Goal: Task Accomplishment & Management: Manage account settings

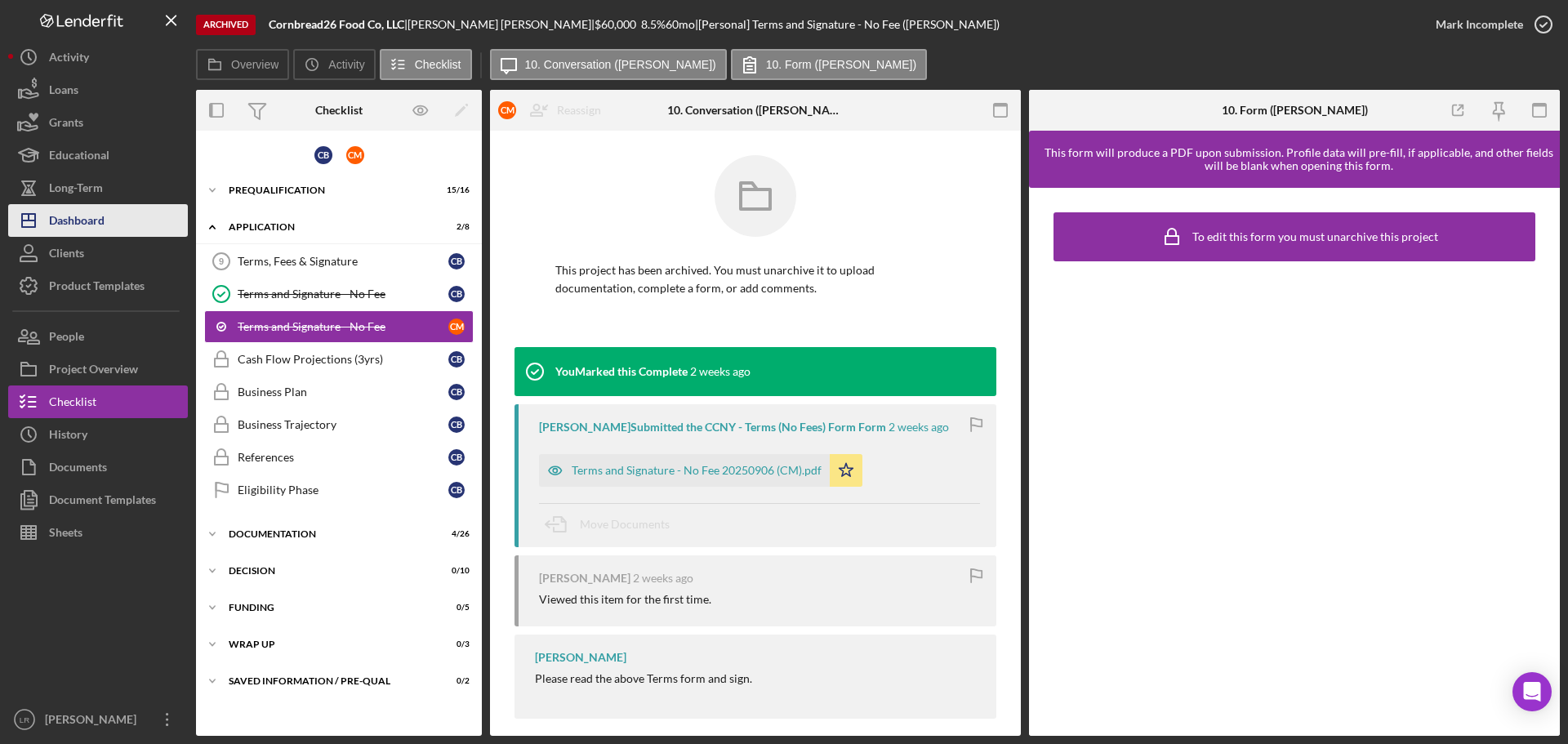
click at [95, 215] on div "Dashboard" at bounding box center [76, 223] width 55 height 37
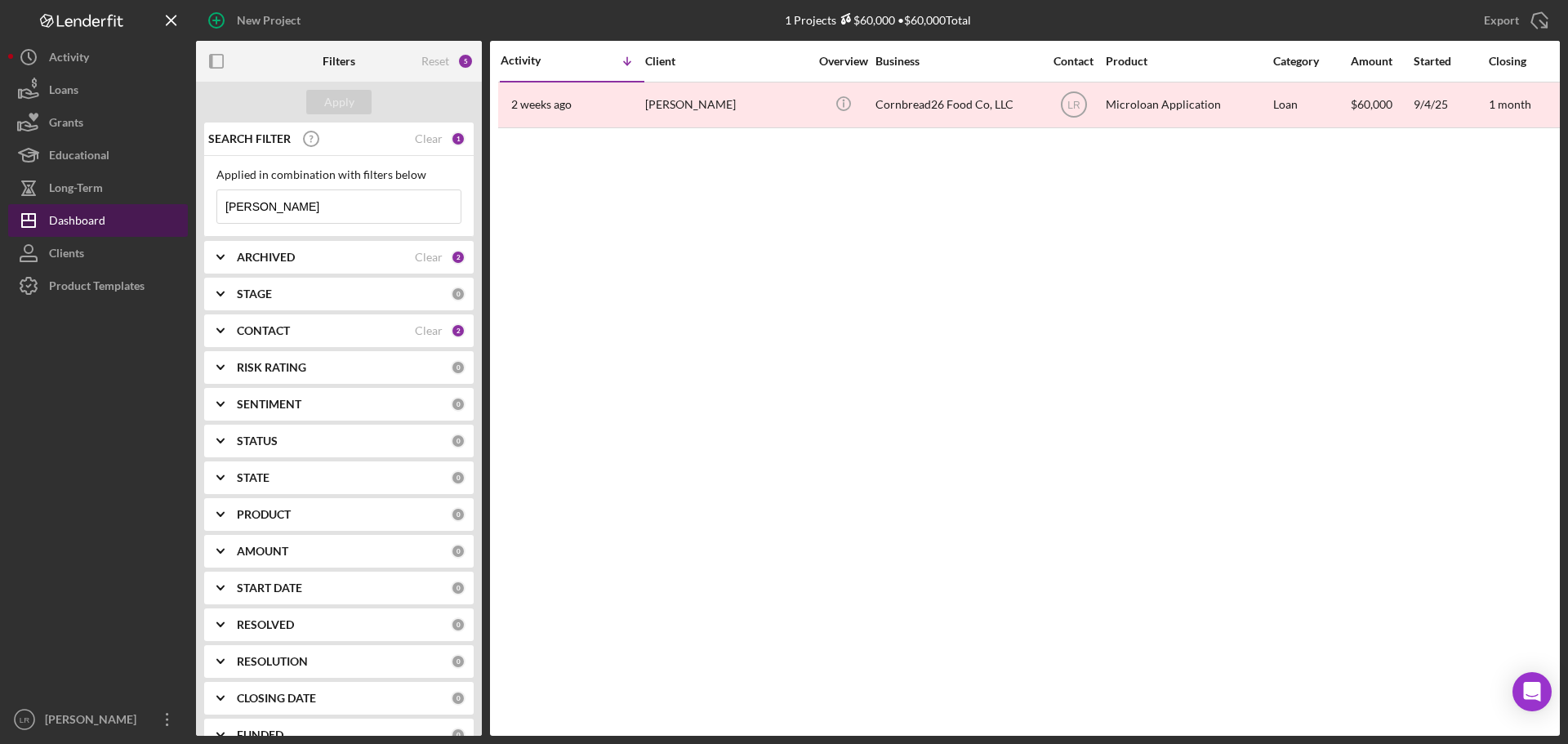
drag, startPoint x: 315, startPoint y: 217, endPoint x: 95, endPoint y: 211, distance: 220.1
click at [95, 211] on div "New Project 1 Projects $60,000 • $60,000 Total [PERSON_NAME] Export Icon/Export…" at bounding box center [784, 368] width 1551 height 735
click at [268, 258] on b "ARCHIVED" at bounding box center [266, 257] width 58 height 13
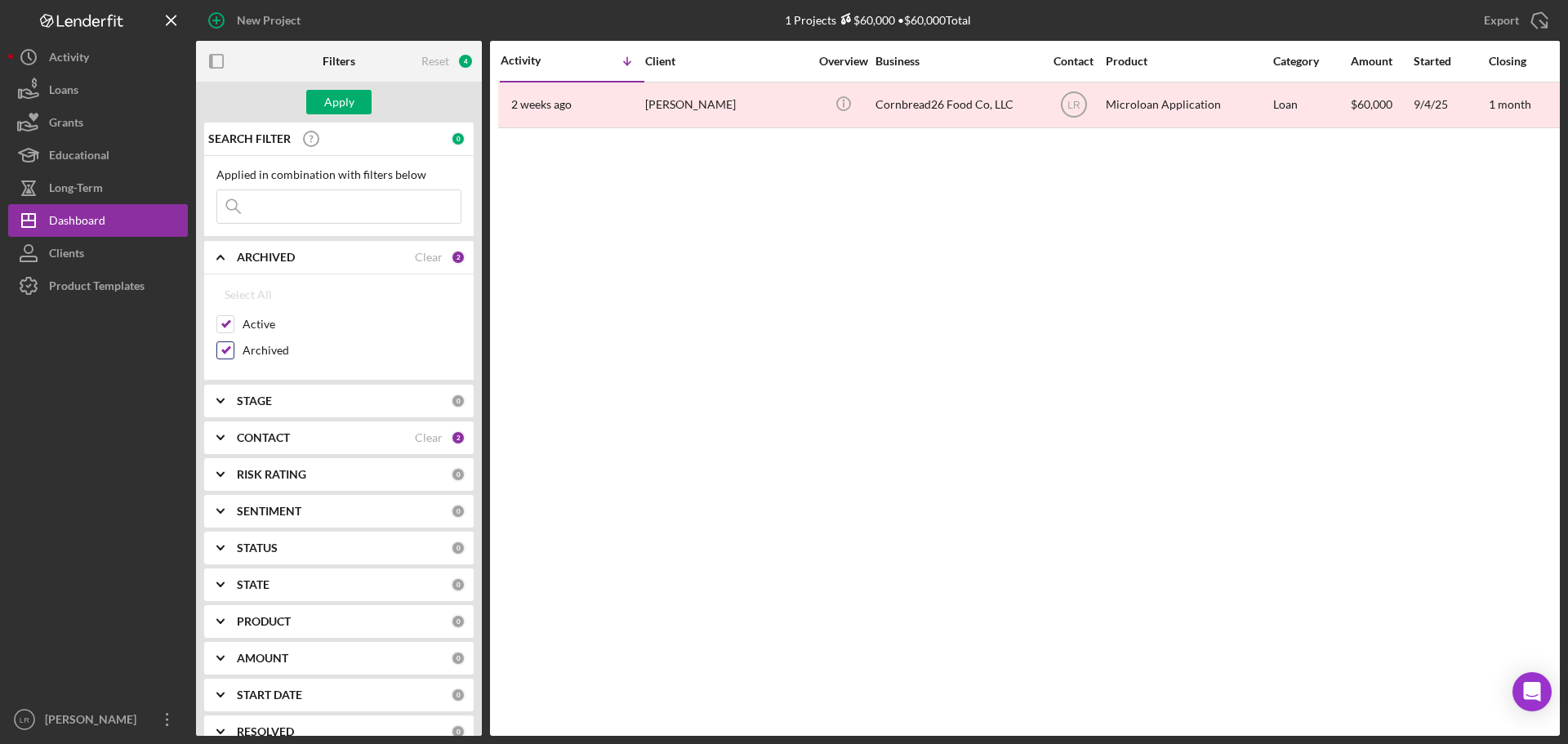
drag, startPoint x: 254, startPoint y: 351, endPoint x: 260, endPoint y: 319, distance: 32.6
click at [254, 348] on label "Archived" at bounding box center [351, 350] width 218 height 17
click at [233, 348] on input "Archived" at bounding box center [226, 350] width 17 height 17
checkbox input "false"
click at [333, 104] on div "Apply" at bounding box center [339, 102] width 30 height 25
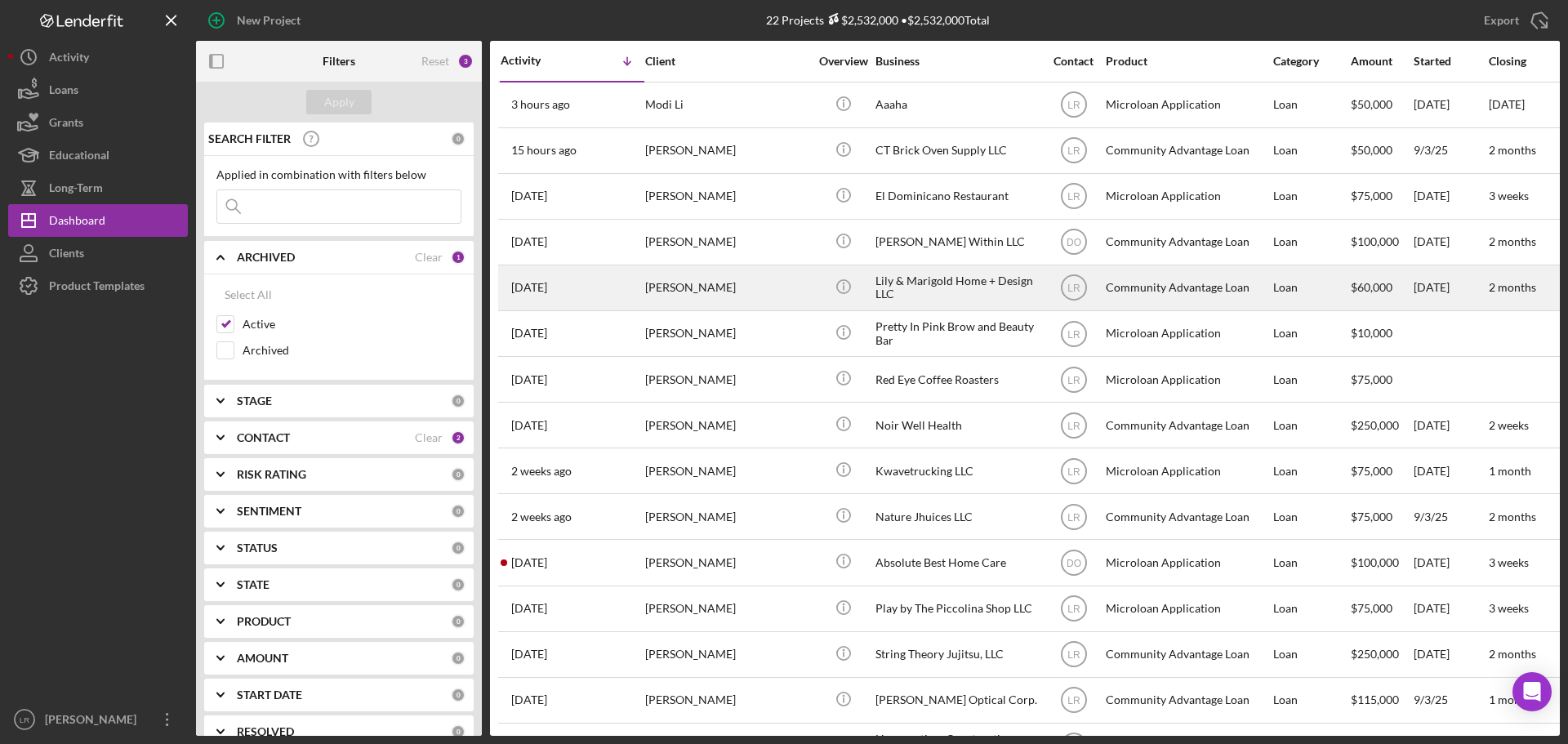
click at [699, 282] on div "[PERSON_NAME]" at bounding box center [727, 287] width 163 height 43
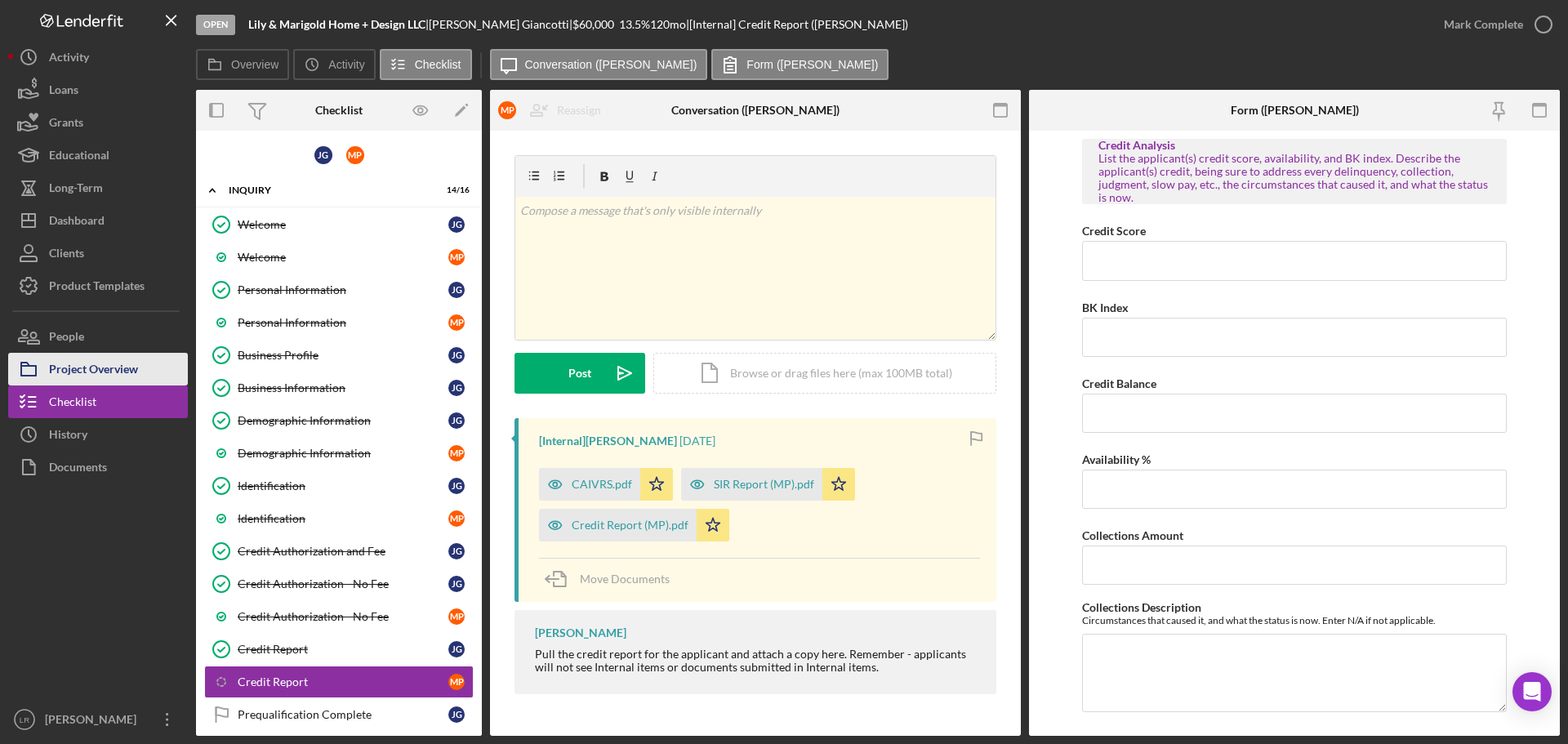
click at [114, 361] on div "Project Overview" at bounding box center [93, 371] width 89 height 37
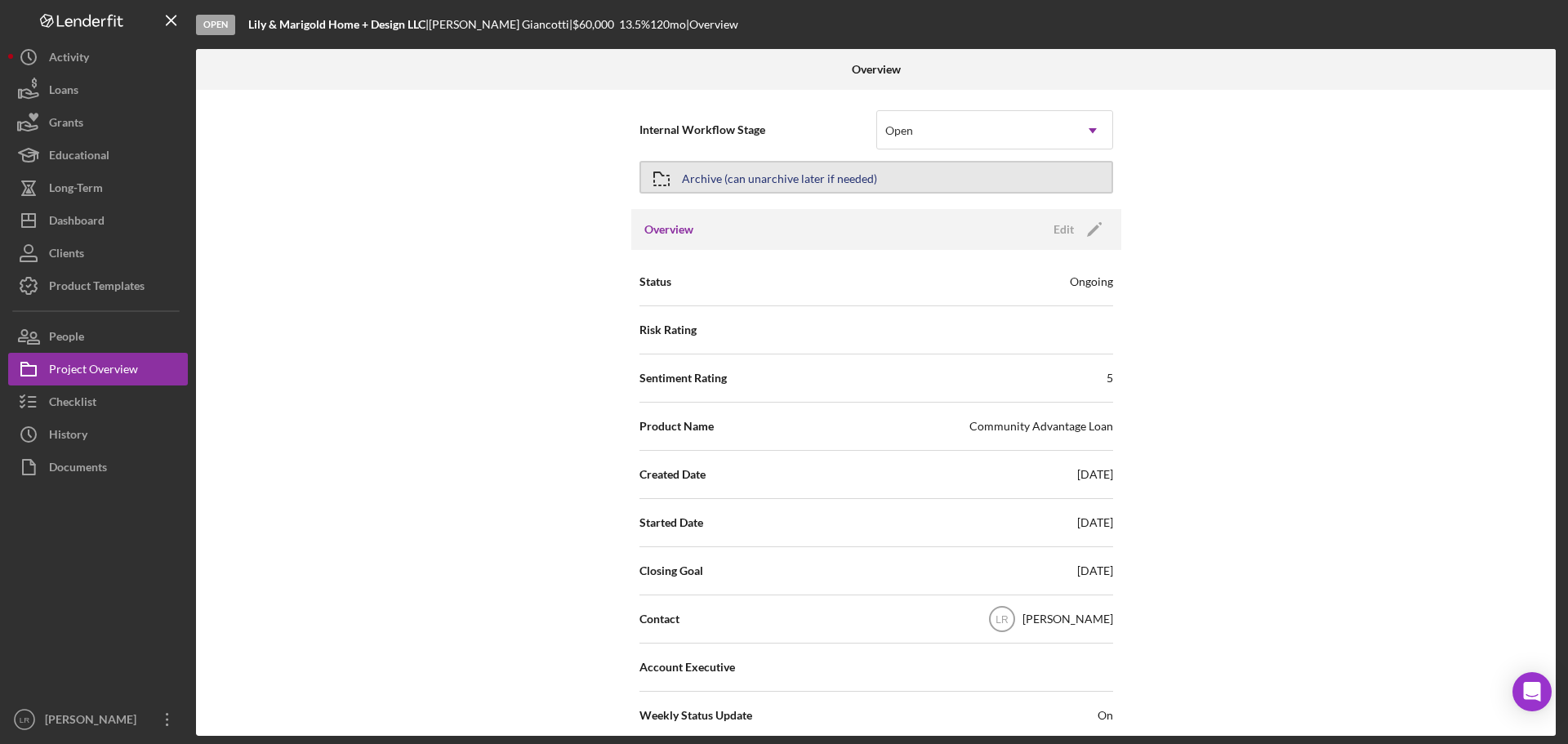
click at [738, 174] on div "Archive (can unarchive later if needed)" at bounding box center [779, 177] width 195 height 30
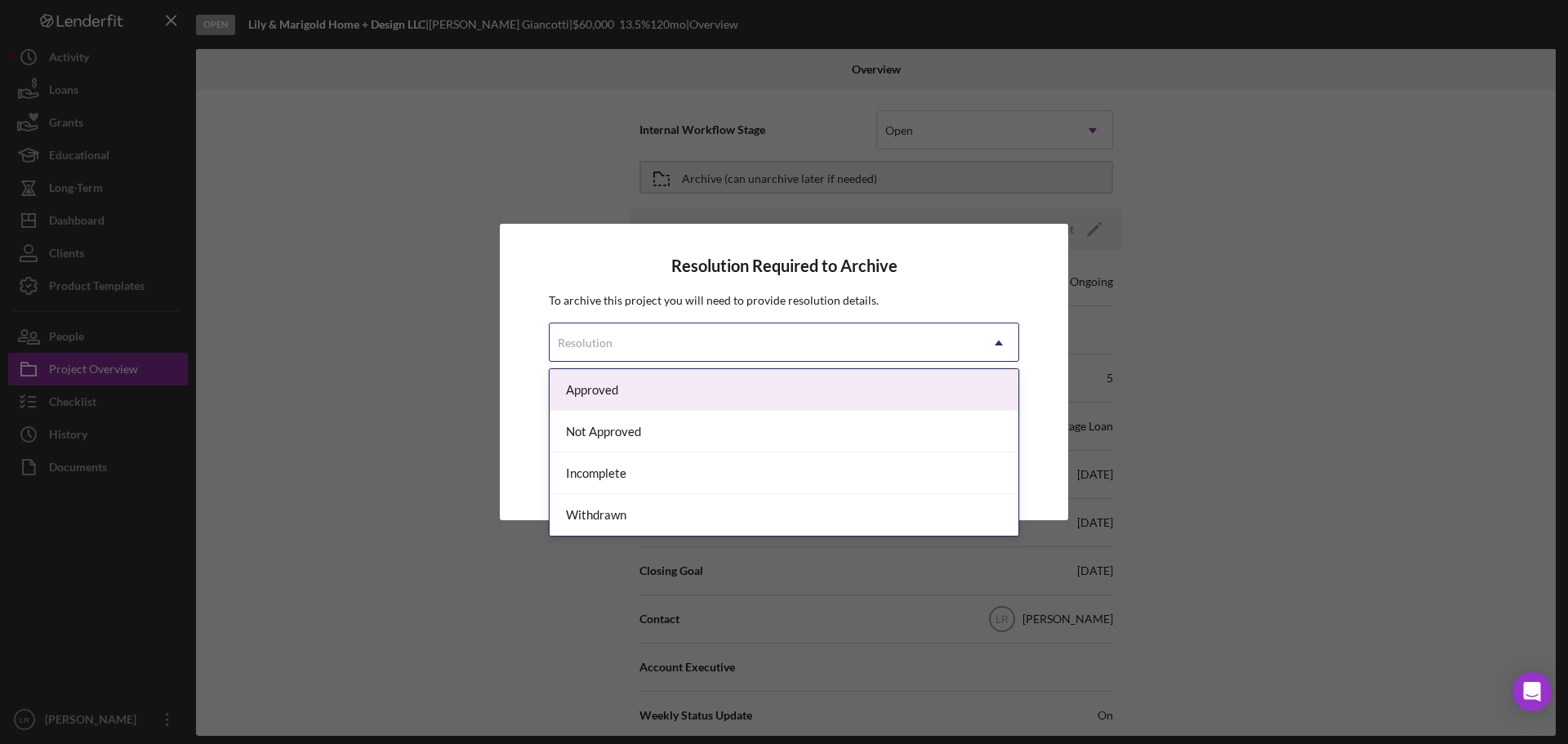
click at [653, 336] on div "Resolution" at bounding box center [763, 342] width 429 height 38
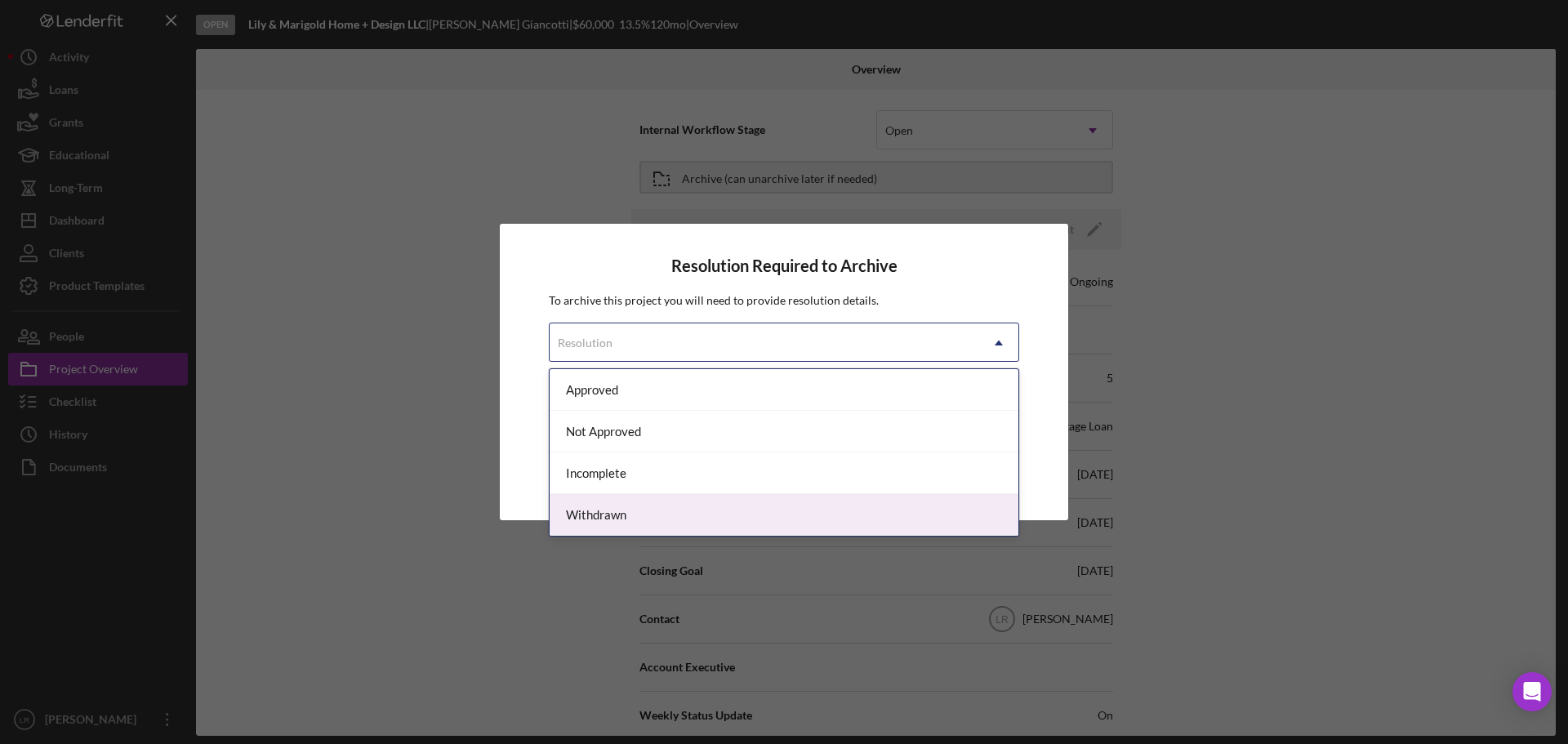
click at [369, 337] on div "Resolution Required to Archive To archive this project you will need to provide…" at bounding box center [784, 372] width 1568 height 744
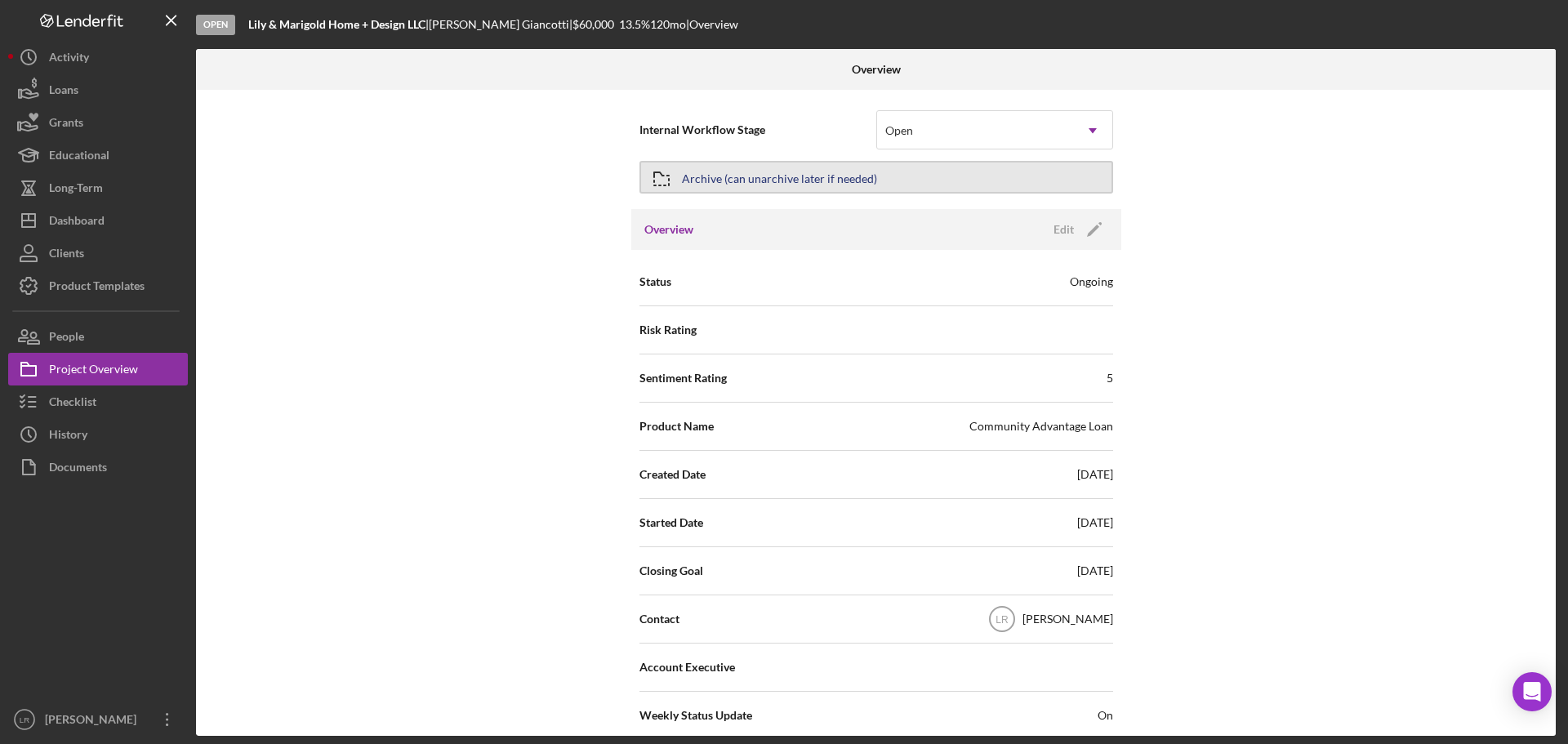
click at [856, 166] on div "Archive (can unarchive later if needed)" at bounding box center [779, 177] width 195 height 30
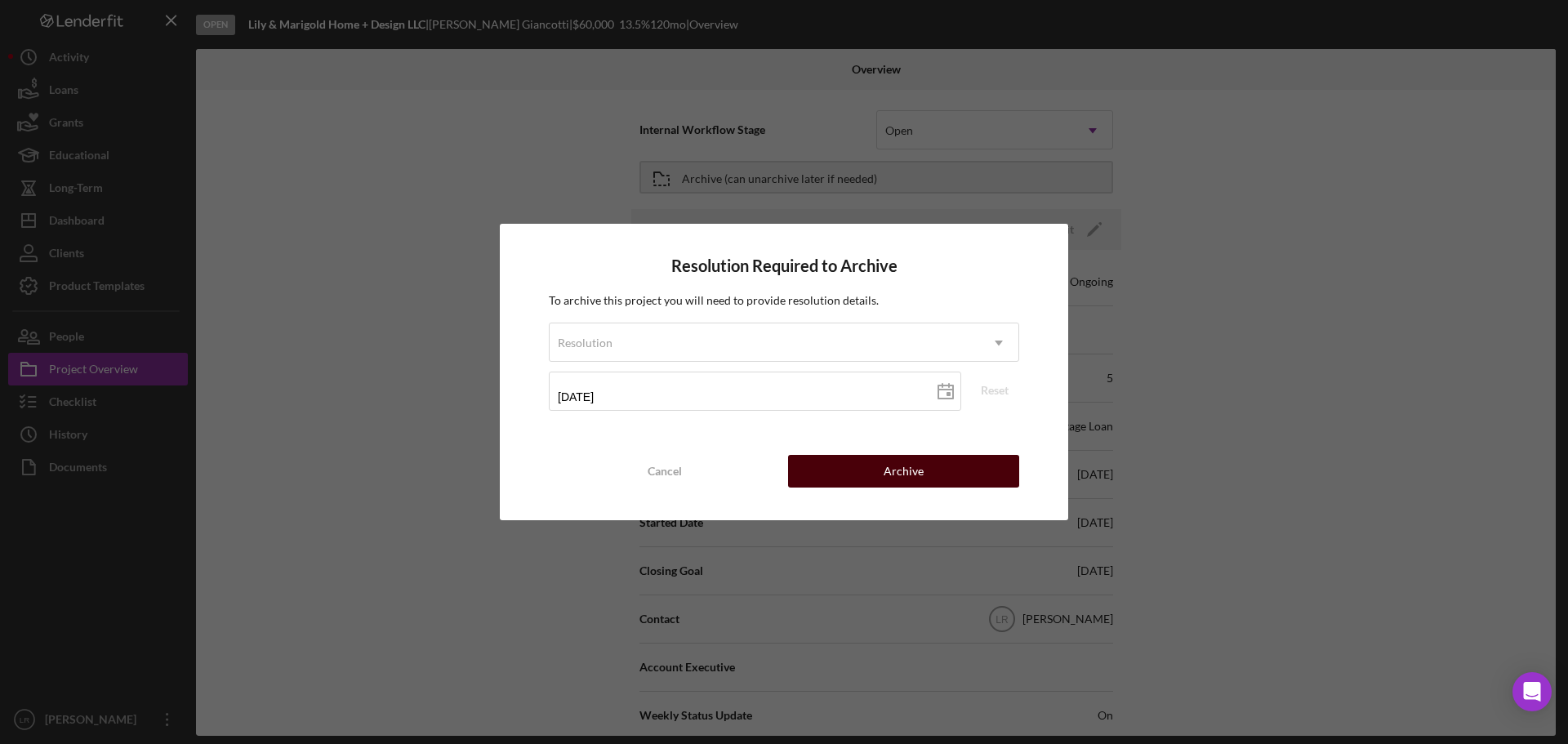
click at [957, 474] on button "Archive" at bounding box center [903, 470] width 231 height 32
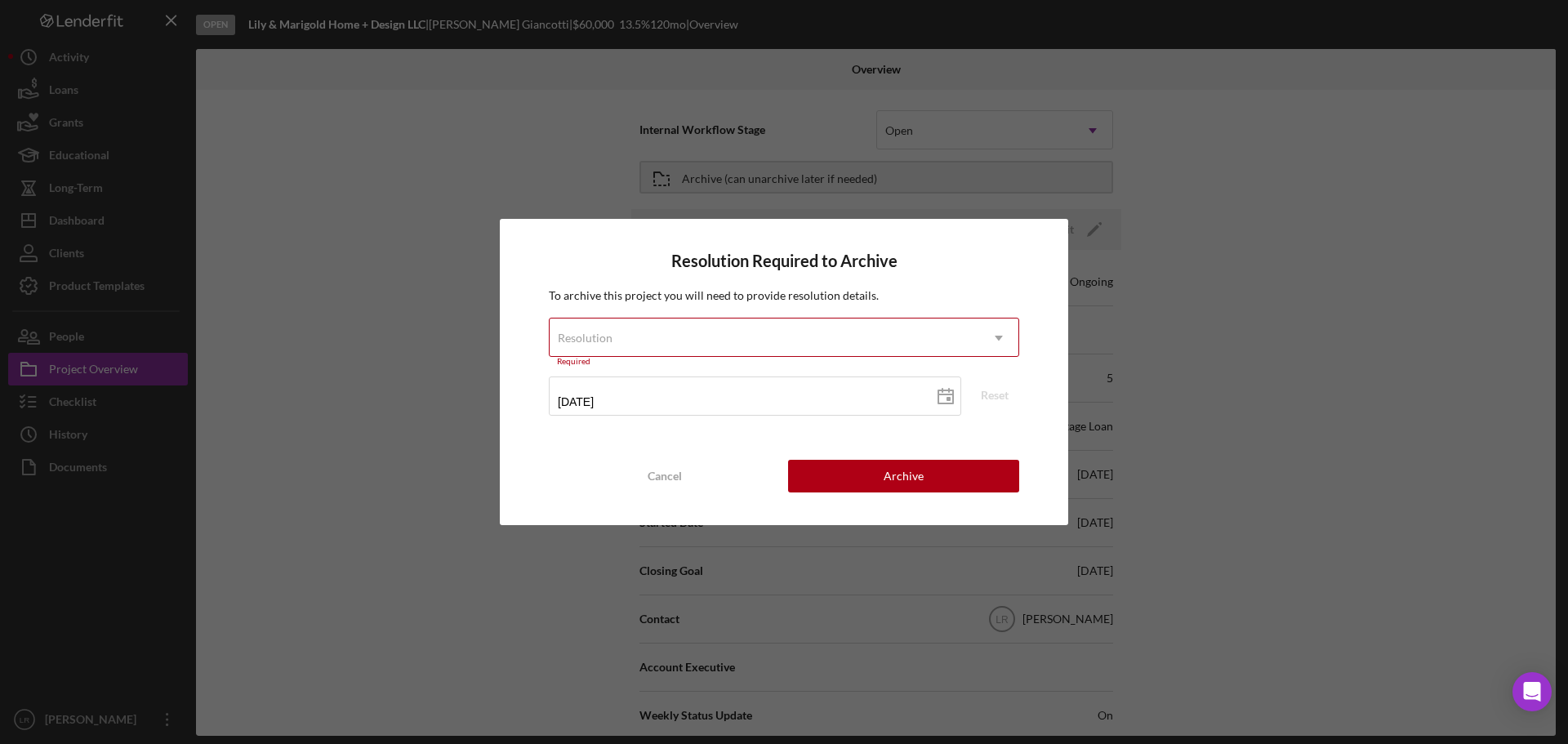
click at [993, 334] on icon "Icon/Dropdown Arrow" at bounding box center [999, 338] width 39 height 39
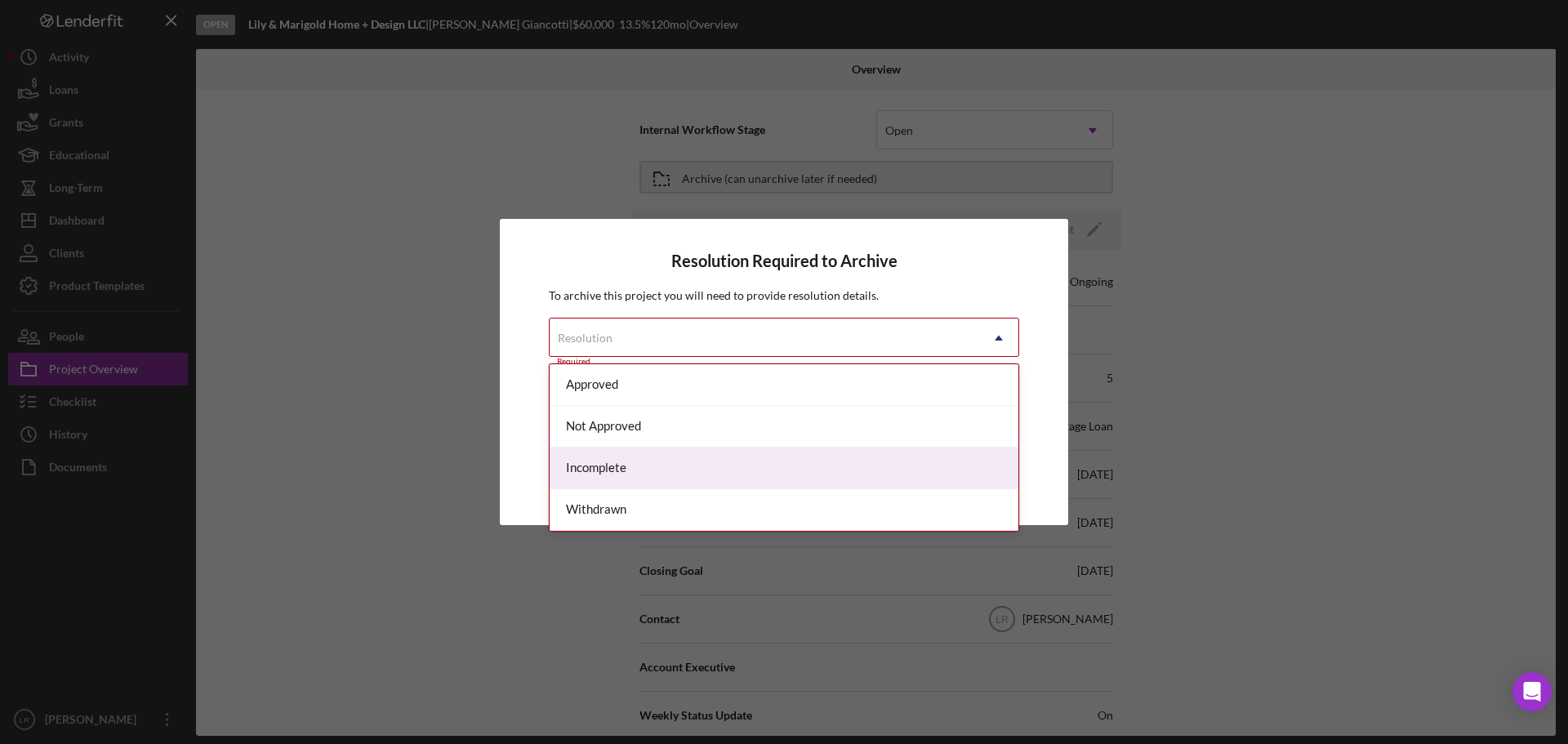
click at [632, 469] on div "Incomplete" at bounding box center [784, 468] width 469 height 41
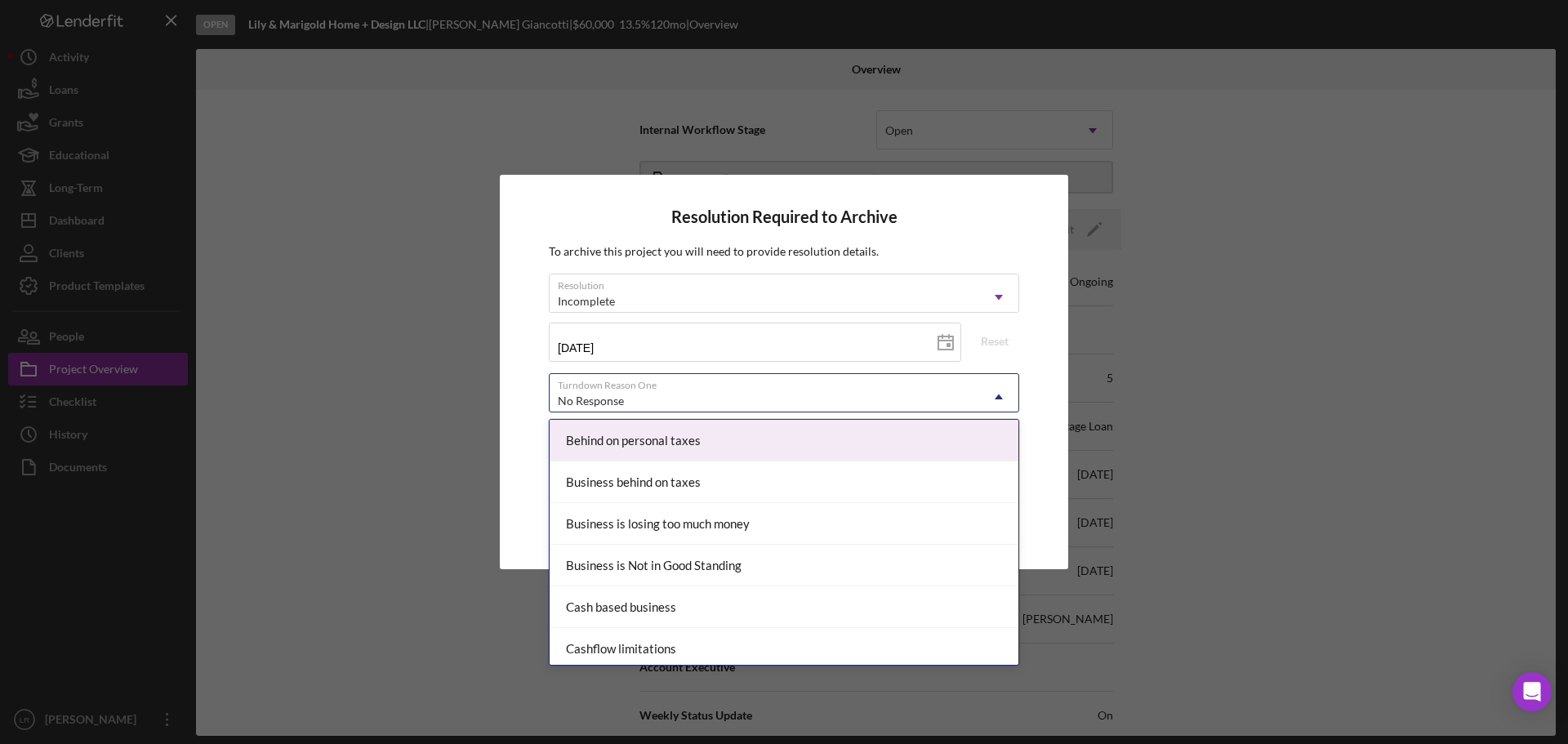
click at [624, 393] on div "No Response" at bounding box center [763, 401] width 429 height 38
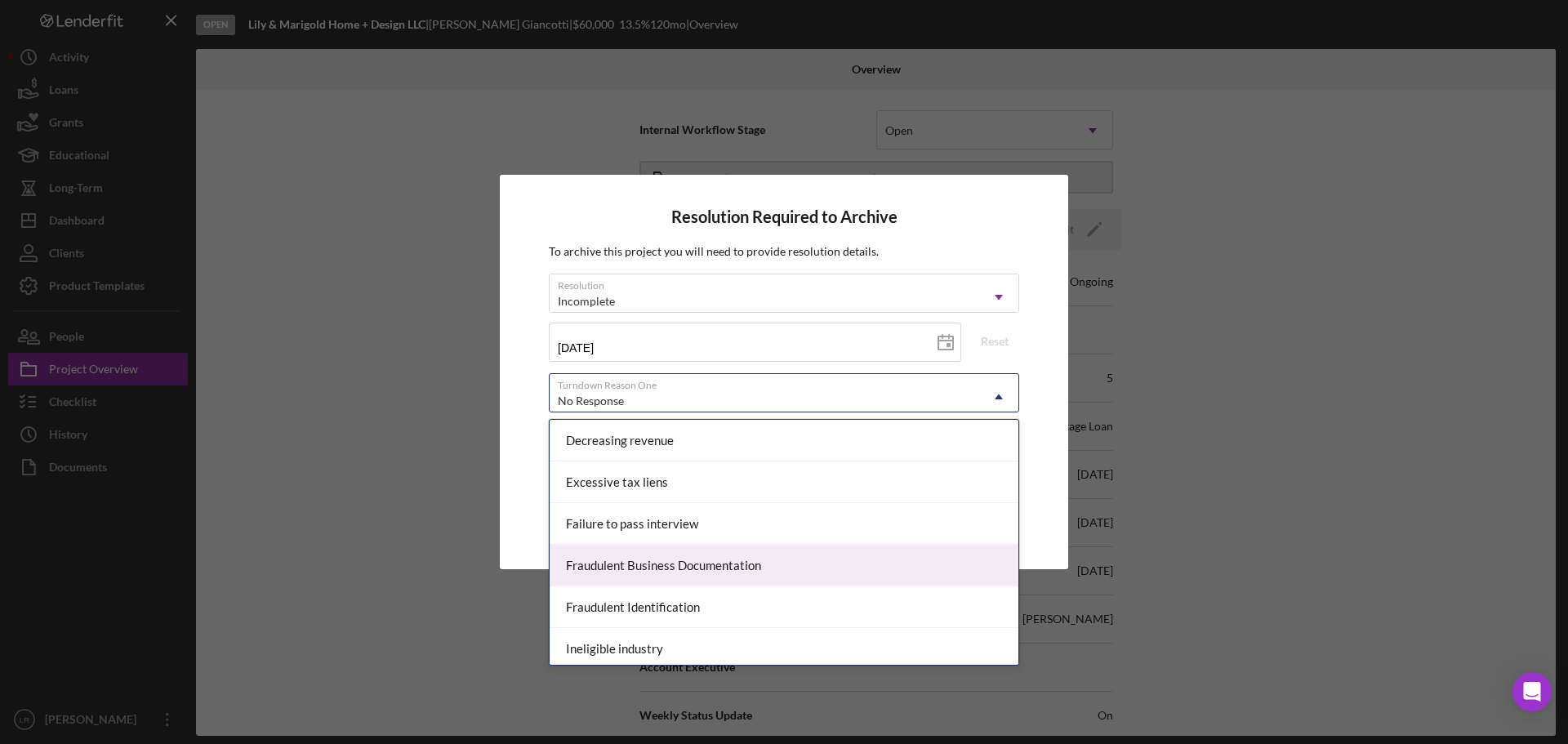
scroll to position [245, 0]
click at [655, 578] on div "Excessive tax liens" at bounding box center [784, 569] width 469 height 41
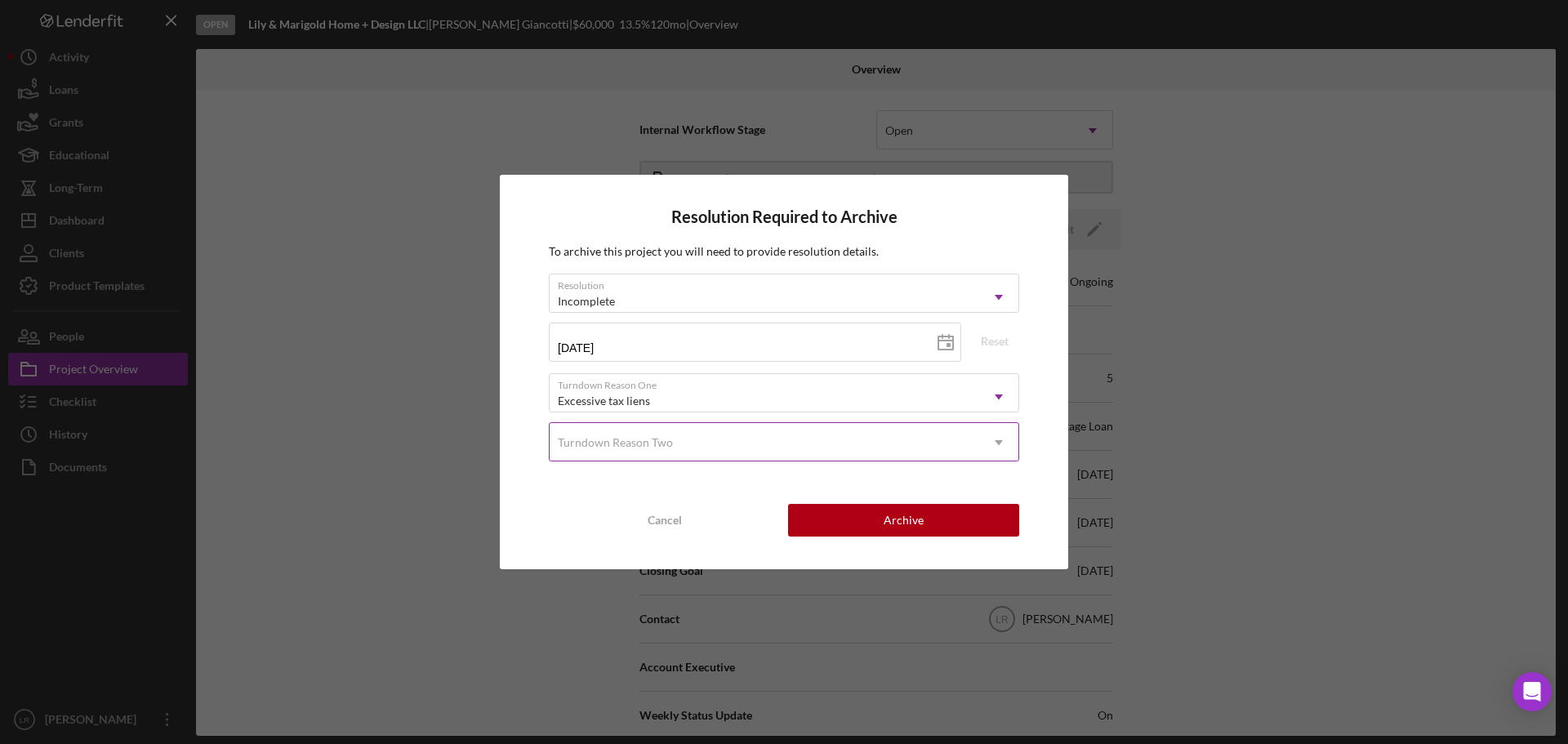
click at [636, 432] on div "Turndown Reason Two" at bounding box center [763, 442] width 429 height 38
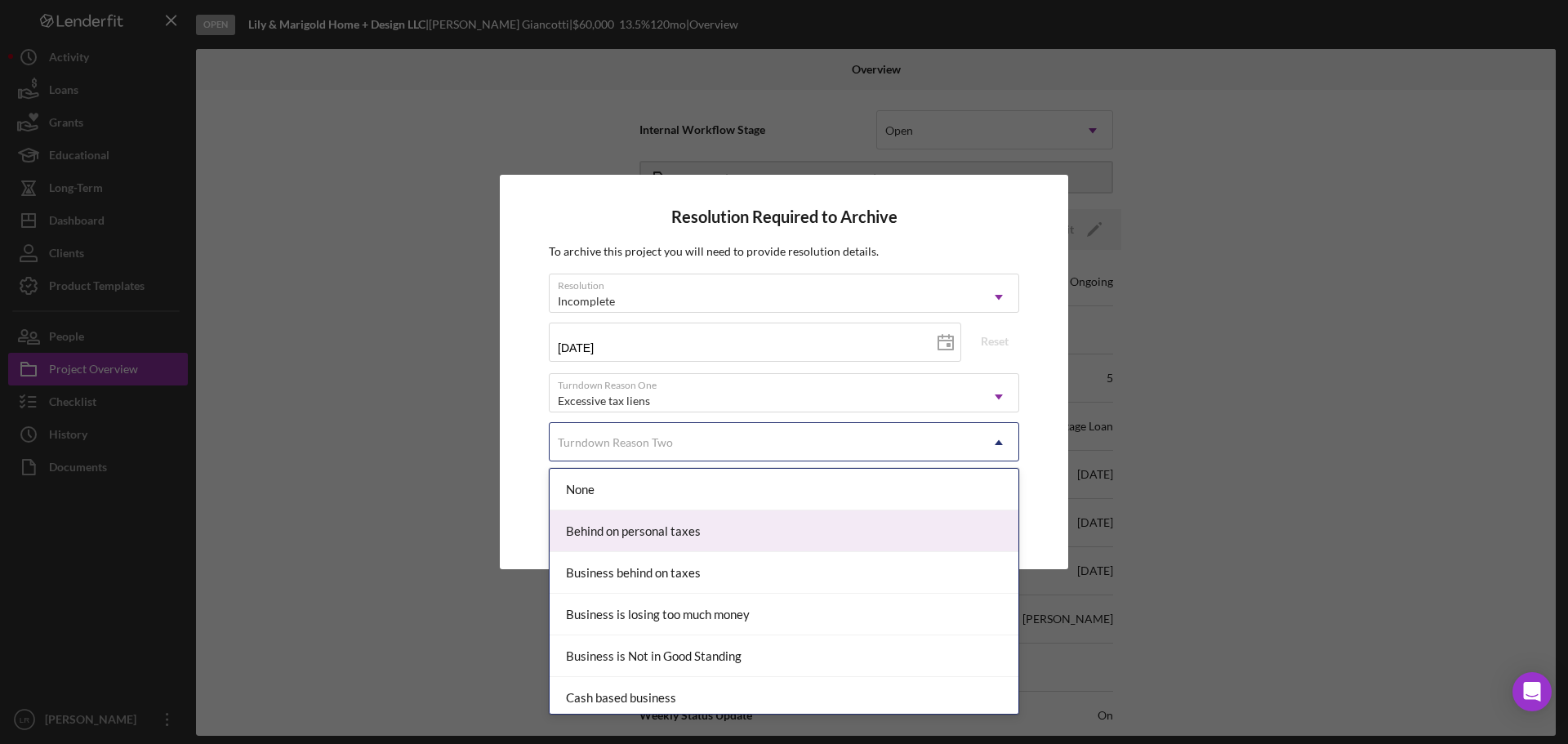
click at [1044, 504] on div "Resolution Required to Archive To archive this project you will need to provide…" at bounding box center [784, 371] width 569 height 394
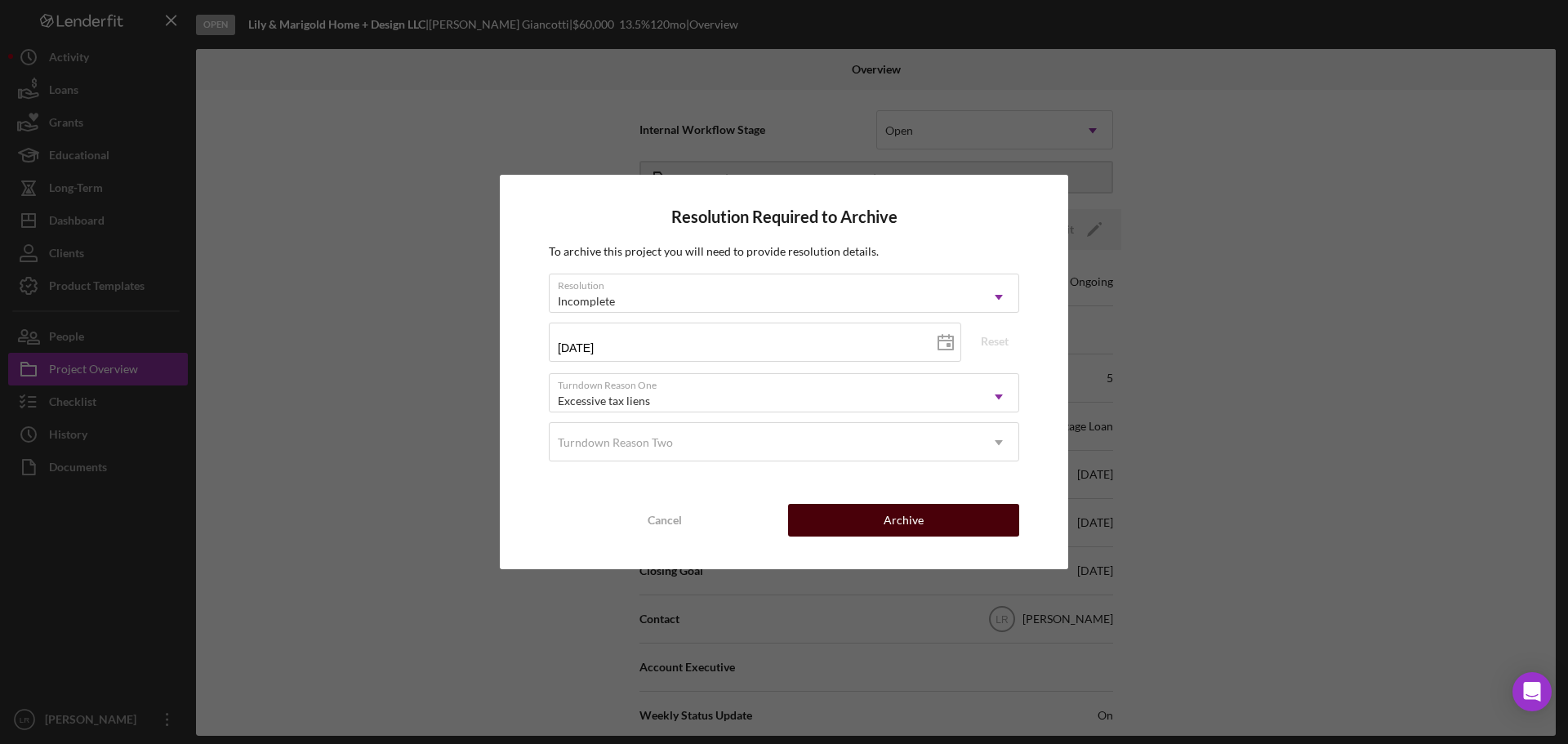
click at [912, 528] on div "Archive" at bounding box center [904, 519] width 40 height 32
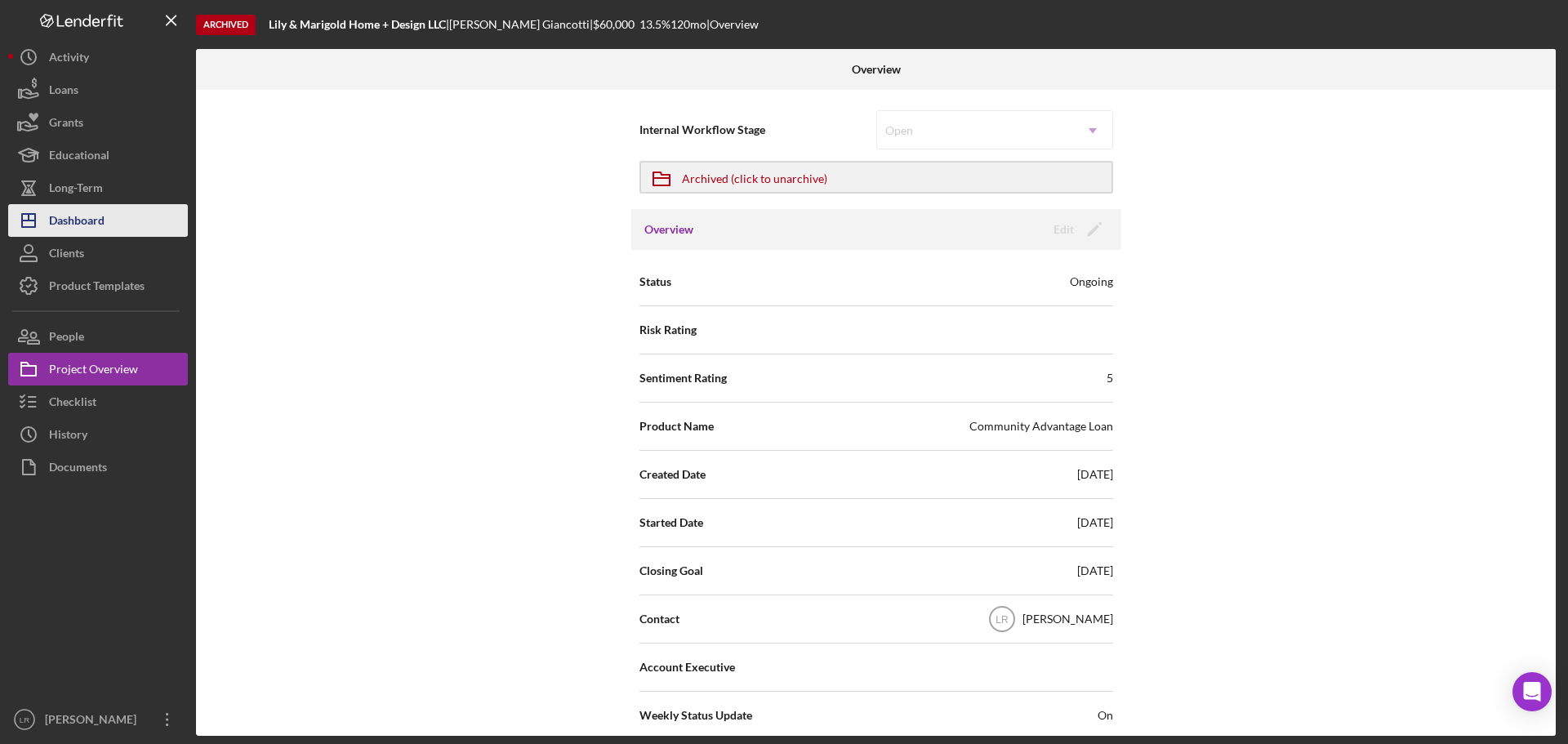
click at [104, 221] on div "Dashboard" at bounding box center [76, 223] width 55 height 37
